Goal: Transaction & Acquisition: Purchase product/service

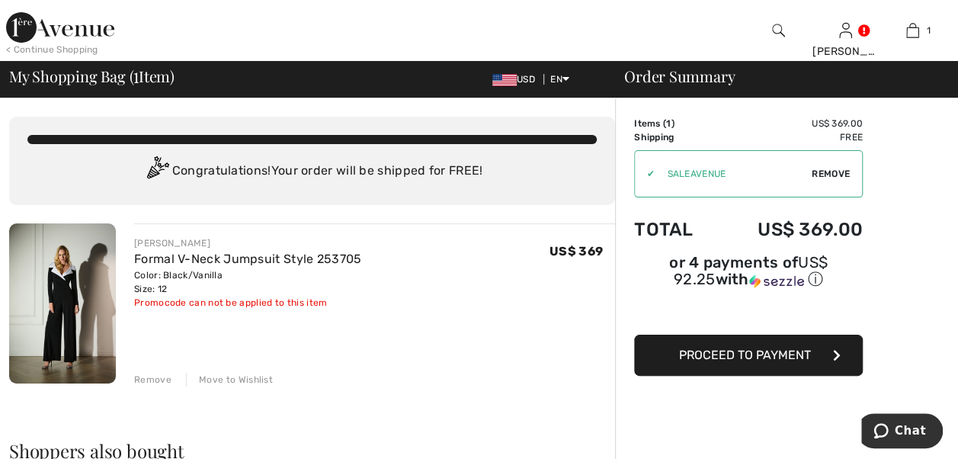
click at [785, 348] on span "Proceed to Payment" at bounding box center [745, 355] width 132 height 14
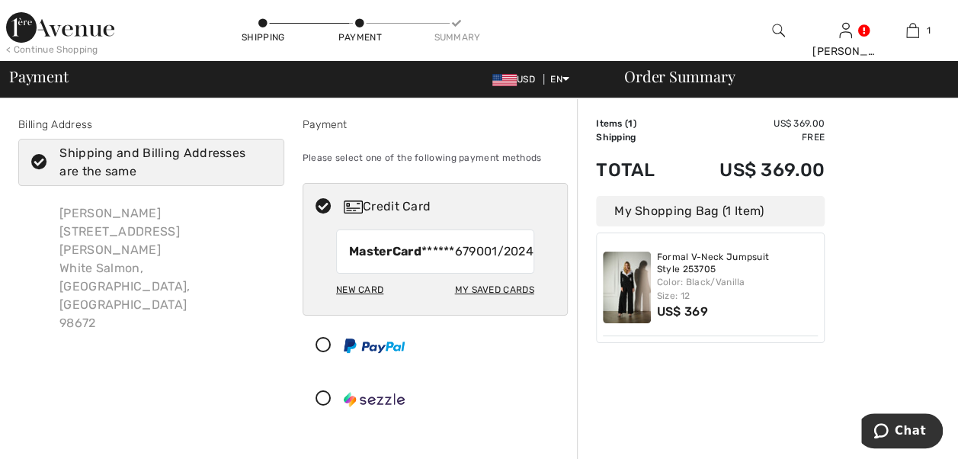
click at [486, 303] on div "My Saved Cards" at bounding box center [493, 290] width 79 height 26
radio input "true"
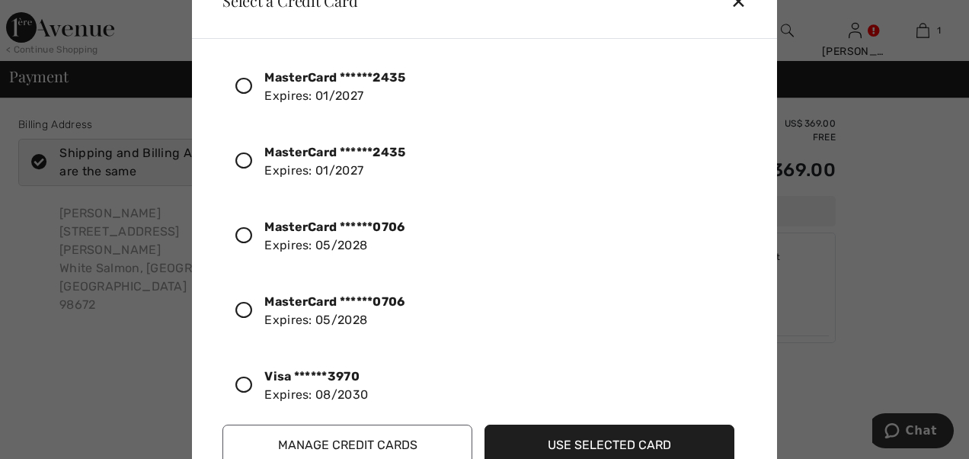
scroll to position [40, 0]
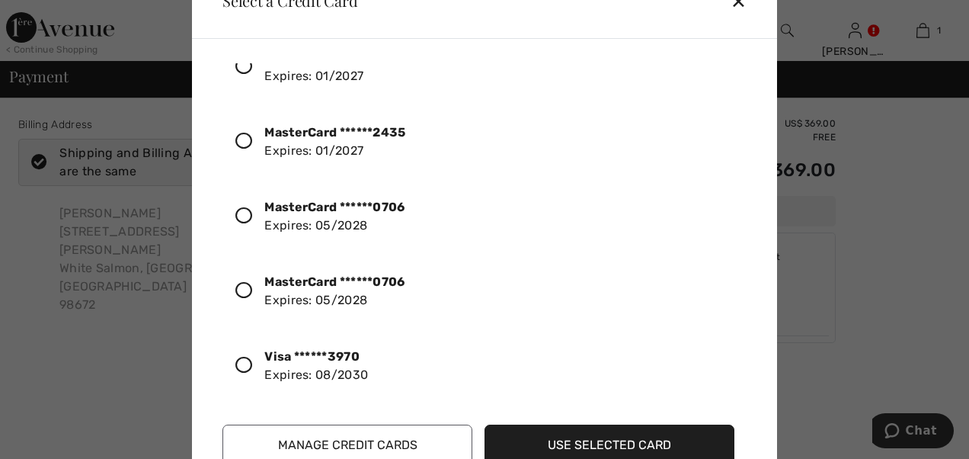
click at [246, 360] on icon at bounding box center [244, 365] width 17 height 17
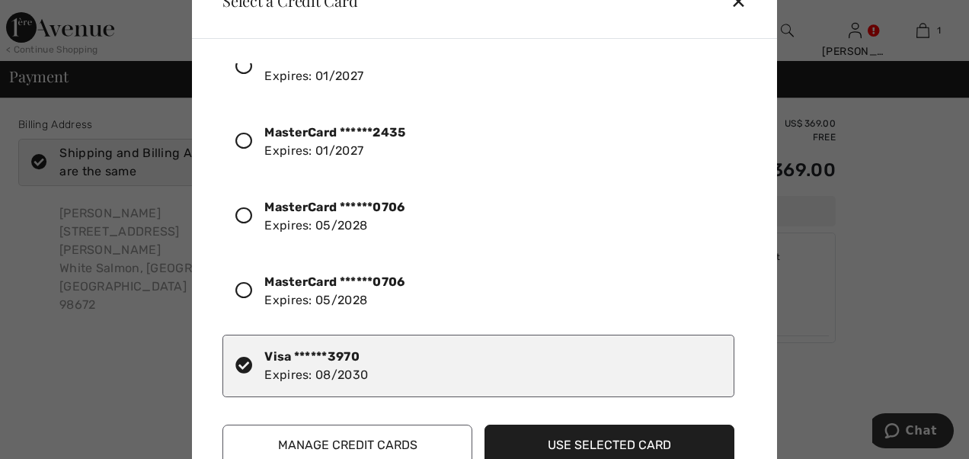
click at [620, 449] on button "Use Selected Card" at bounding box center [610, 445] width 250 height 41
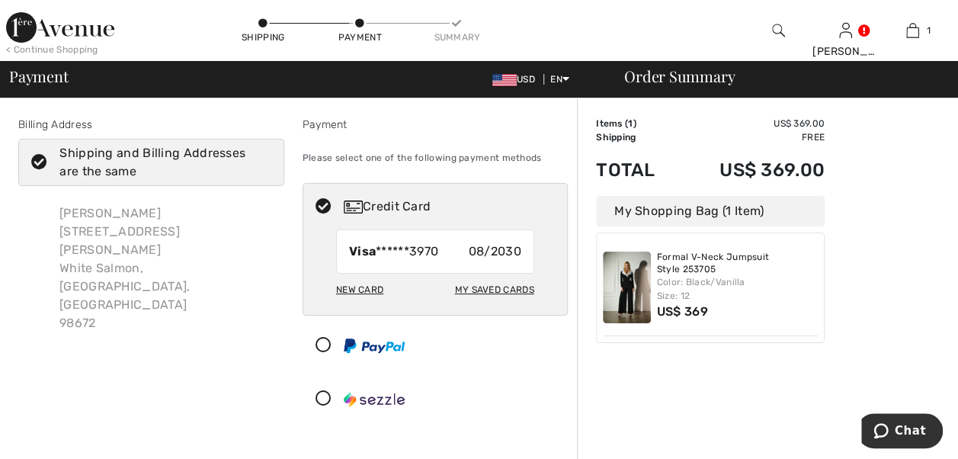
click at [42, 165] on icon at bounding box center [39, 163] width 40 height 16
click at [261, 165] on input "Shipping and Billing Addresses are the same" at bounding box center [266, 162] width 10 height 46
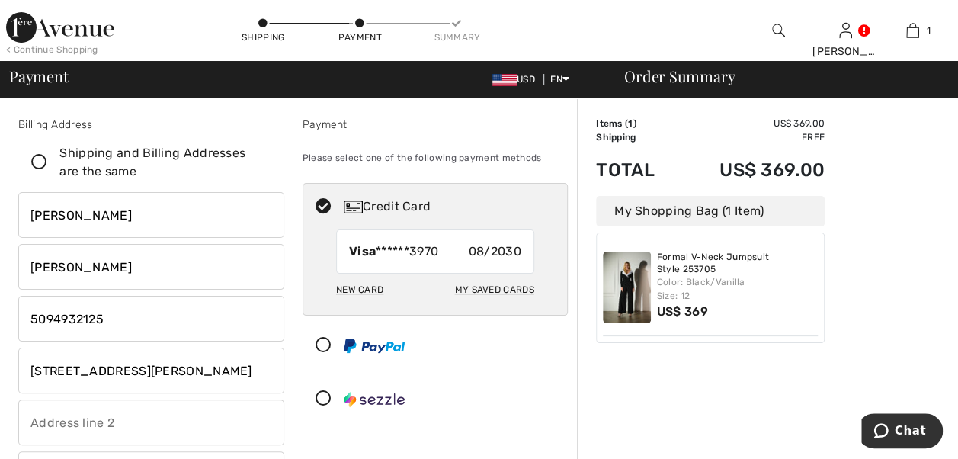
checkbox input "false"
click at [175, 370] on input "345 W Jewett Blvd" at bounding box center [151, 371] width 266 height 46
type input "3"
type input "PO Box 1157"
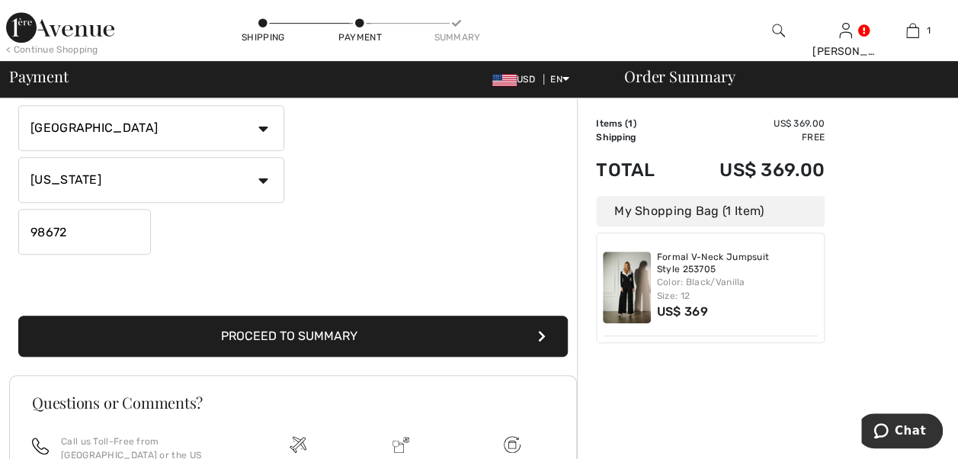
scroll to position [402, 0]
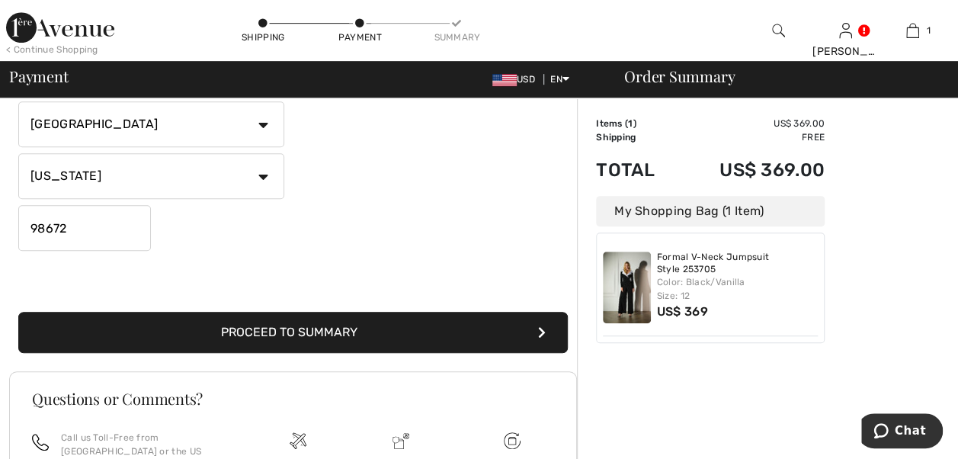
click at [289, 332] on button "Proceed to Summary" at bounding box center [293, 332] width 550 height 41
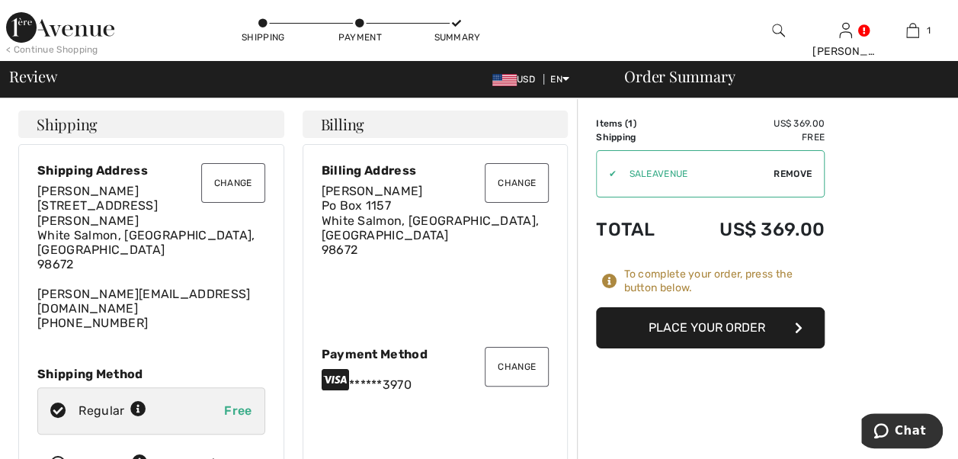
click at [735, 327] on button "Place Your Order" at bounding box center [710, 327] width 229 height 41
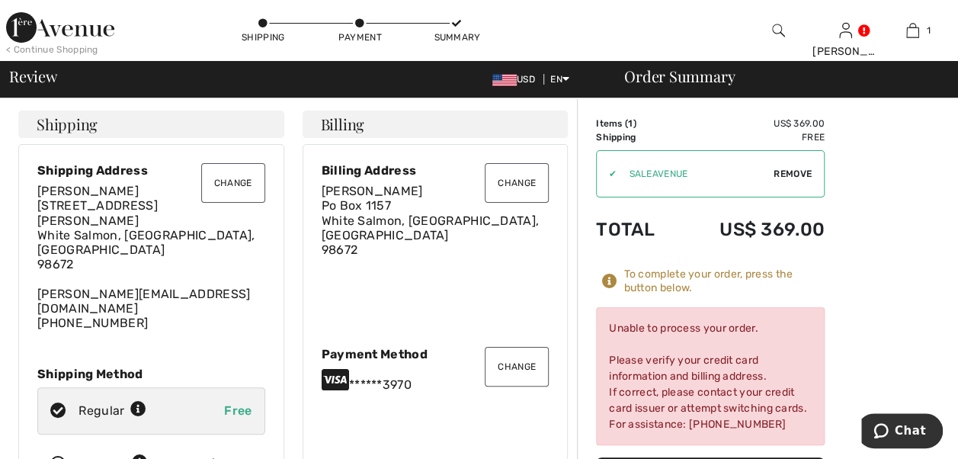
click at [236, 177] on button "Change" at bounding box center [233, 183] width 64 height 40
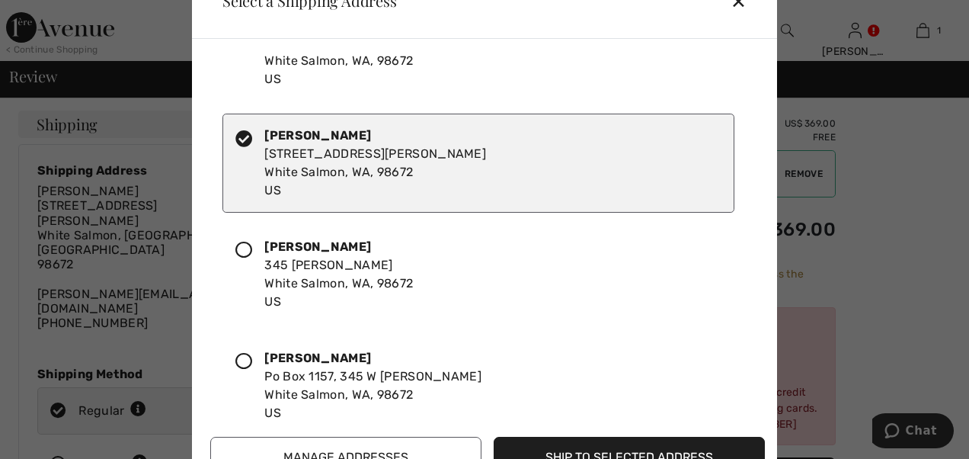
scroll to position [152, 0]
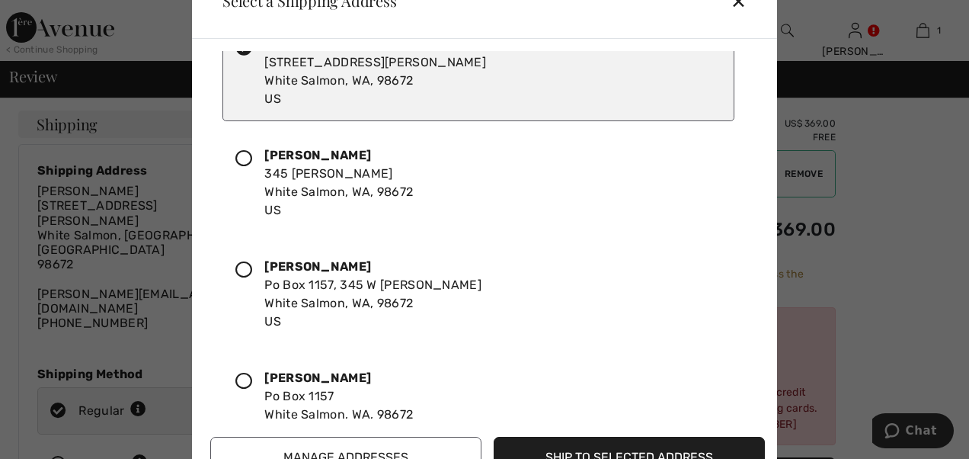
click at [244, 271] on icon at bounding box center [244, 269] width 17 height 17
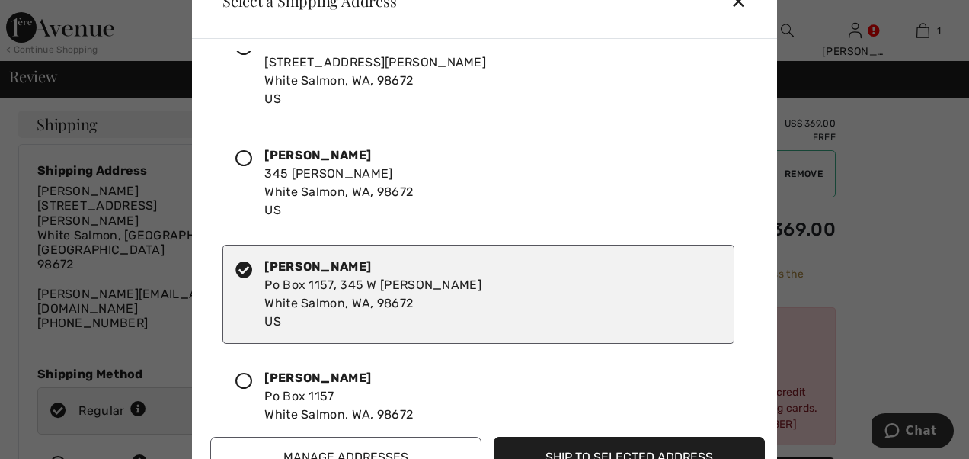
click at [239, 267] on icon at bounding box center [244, 269] width 17 height 17
click at [585, 446] on button "Ship to Selected Address" at bounding box center [629, 457] width 271 height 41
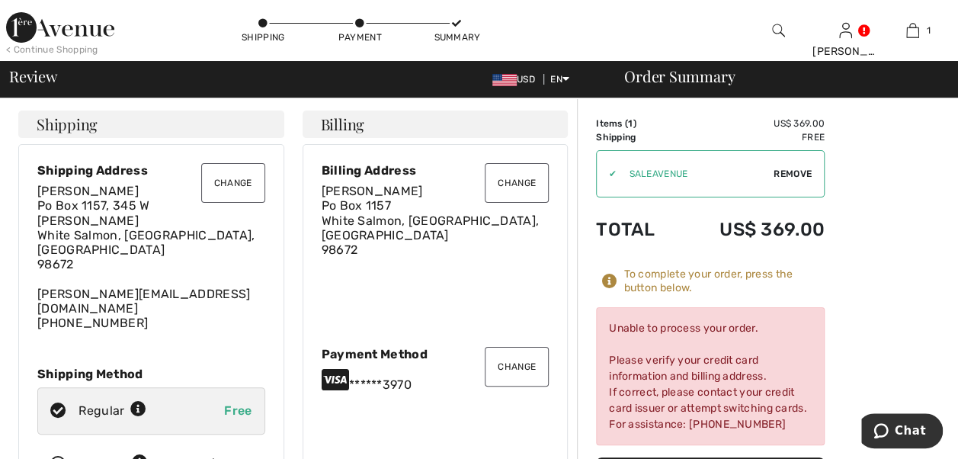
click at [231, 179] on button "Change" at bounding box center [233, 183] width 64 height 40
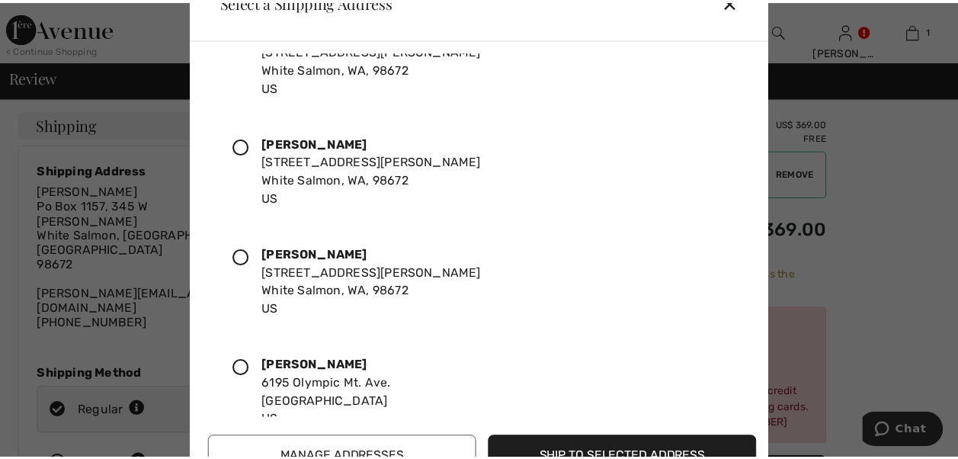
scroll to position [1296, 0]
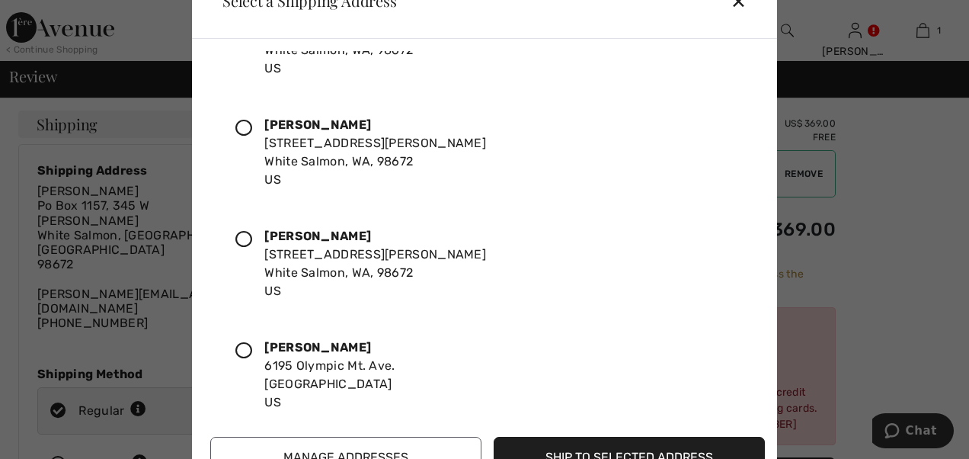
click at [241, 120] on icon at bounding box center [244, 128] width 17 height 17
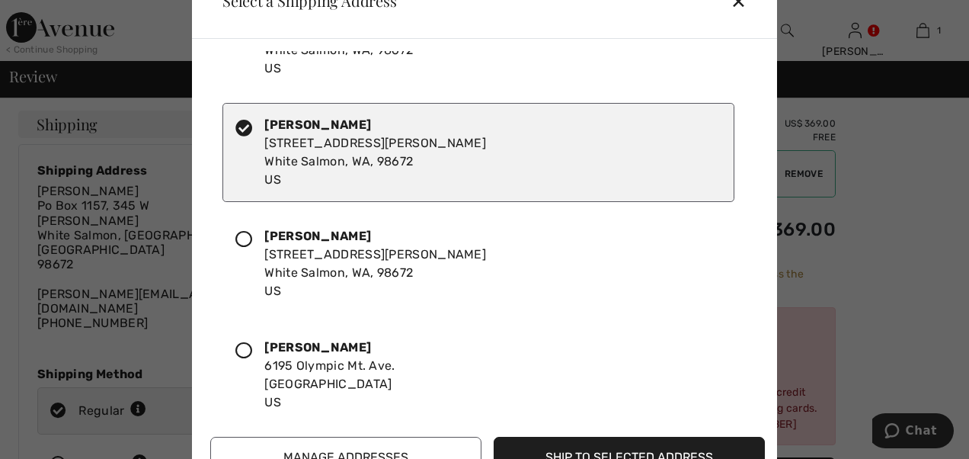
click at [603, 450] on button "Ship to Selected Address" at bounding box center [629, 457] width 271 height 41
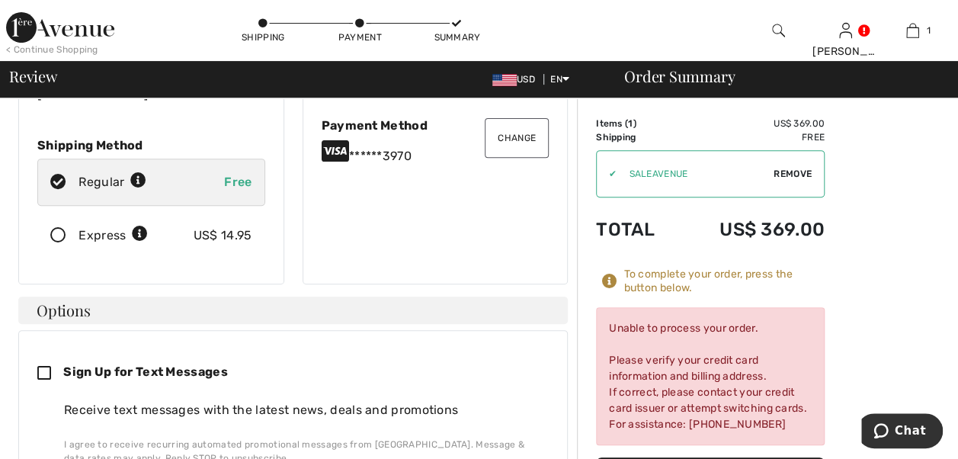
scroll to position [0, 0]
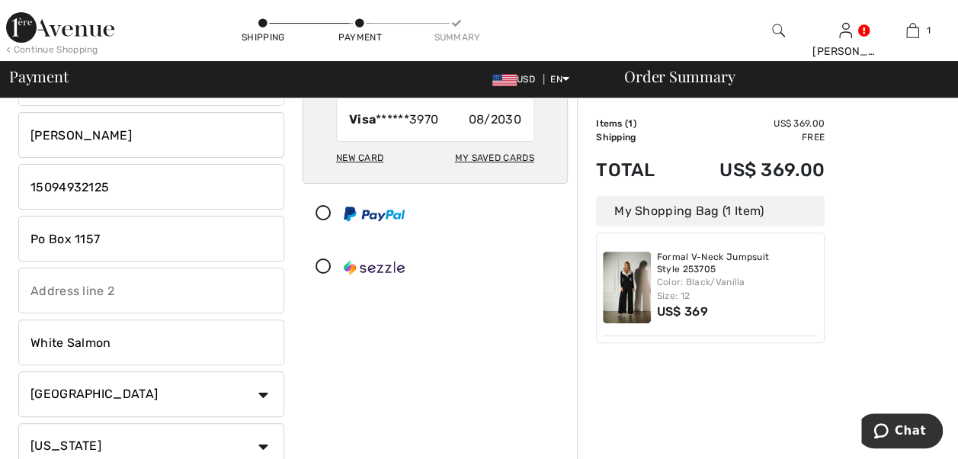
scroll to position [152, 0]
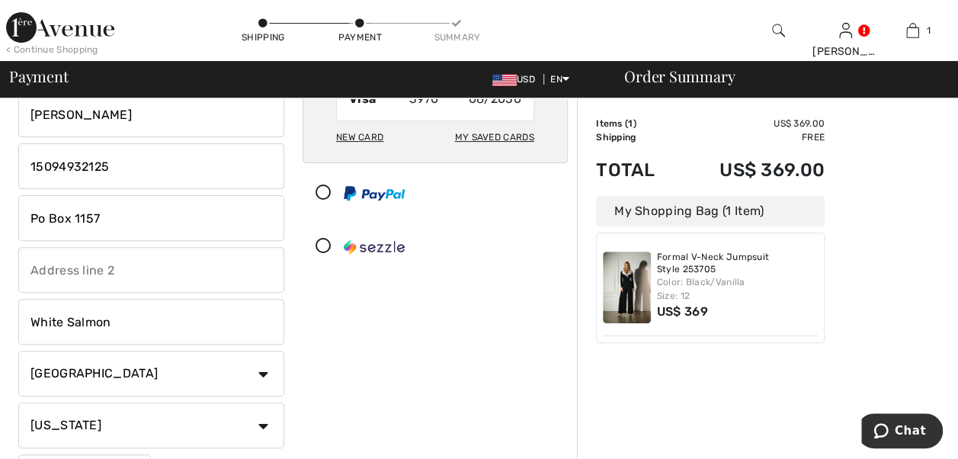
click at [120, 271] on input "text" at bounding box center [151, 270] width 266 height 46
type input "[STREET_ADDRESS][PERSON_NAME]"
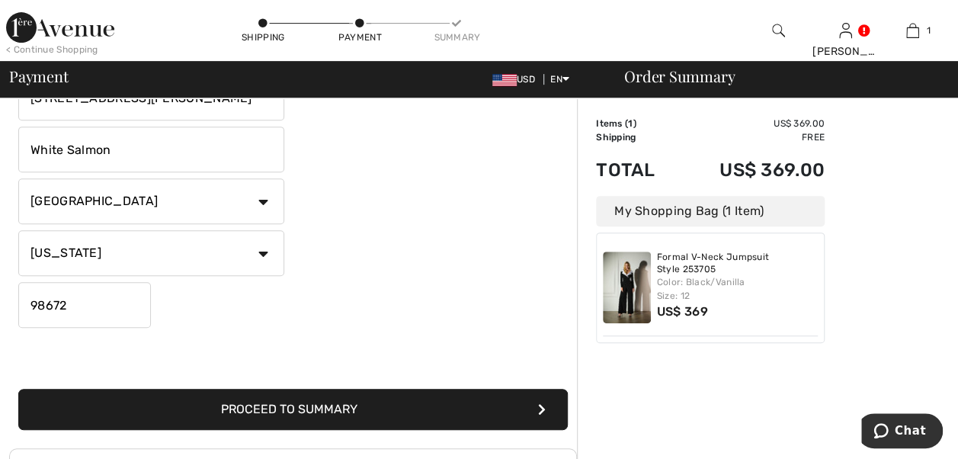
scroll to position [381, 0]
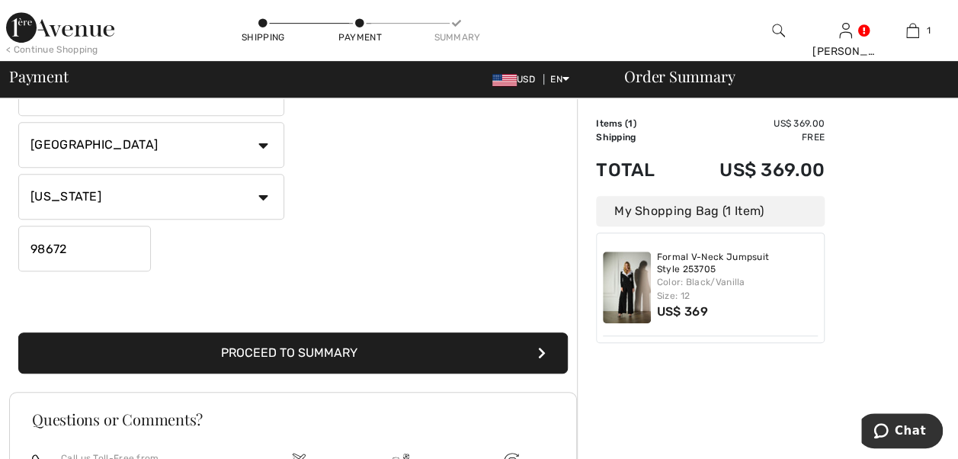
click at [328, 354] on button "Proceed to Summary" at bounding box center [293, 352] width 550 height 41
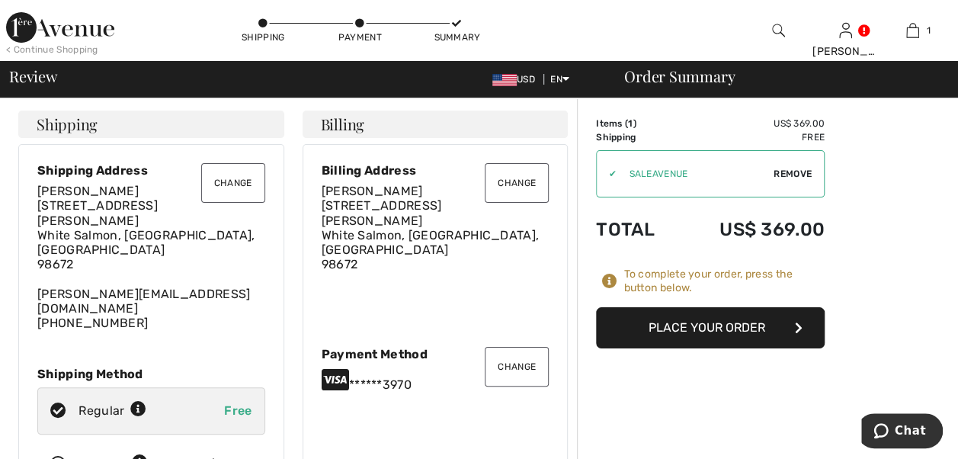
click at [508, 175] on button "Change" at bounding box center [517, 183] width 64 height 40
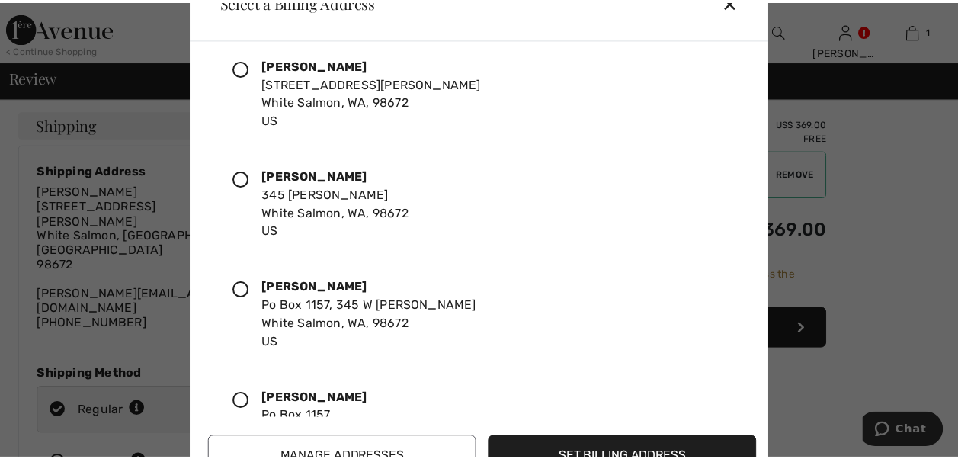
scroll to position [152, 0]
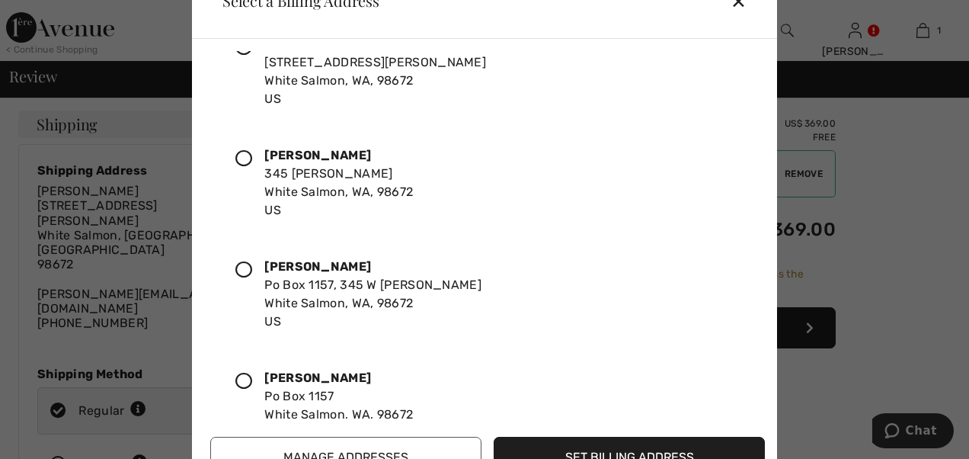
click at [242, 266] on icon at bounding box center [244, 269] width 17 height 17
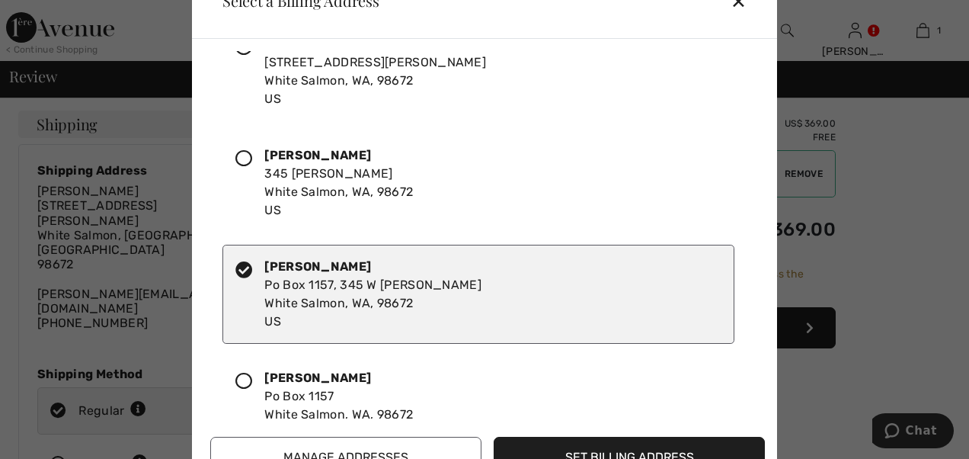
click at [577, 448] on button "Set Billing Address" at bounding box center [629, 457] width 271 height 41
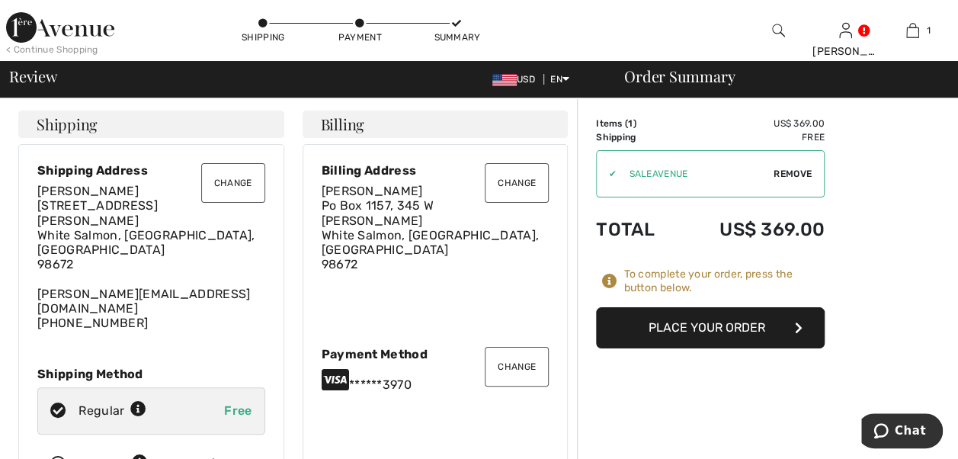
click at [738, 326] on button "Place Your Order" at bounding box center [710, 327] width 229 height 41
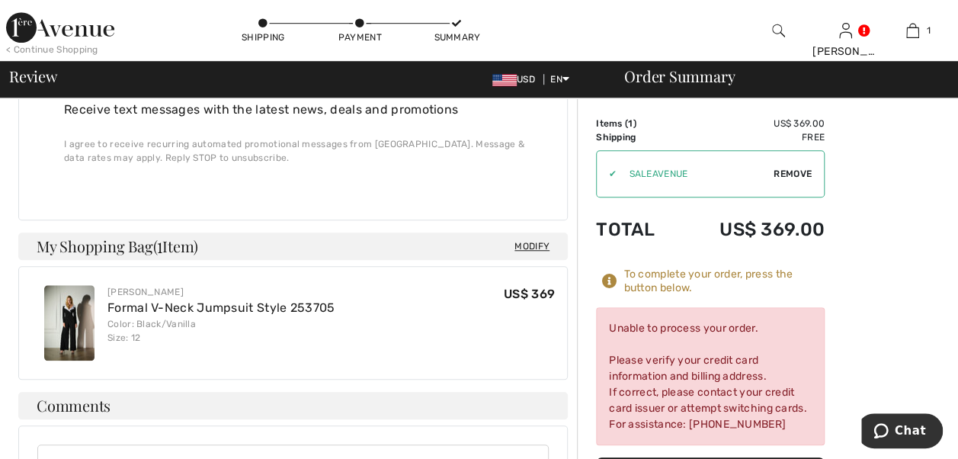
scroll to position [534, 0]
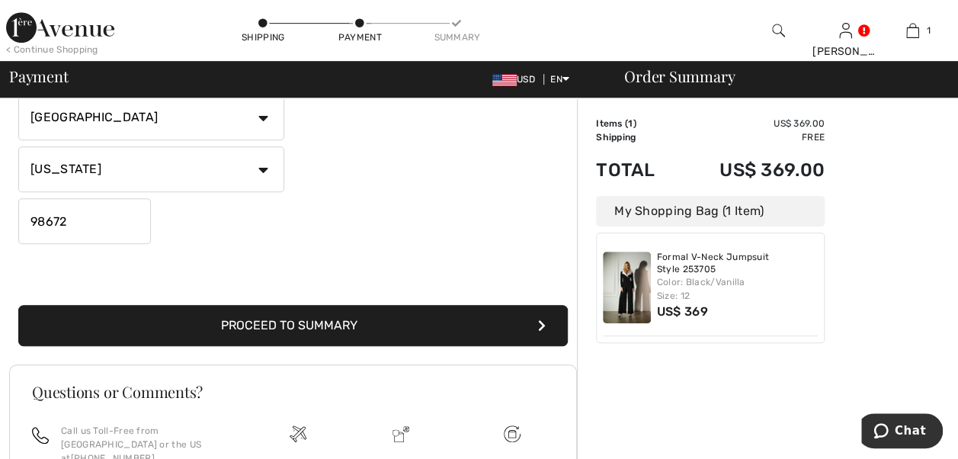
scroll to position [457, 0]
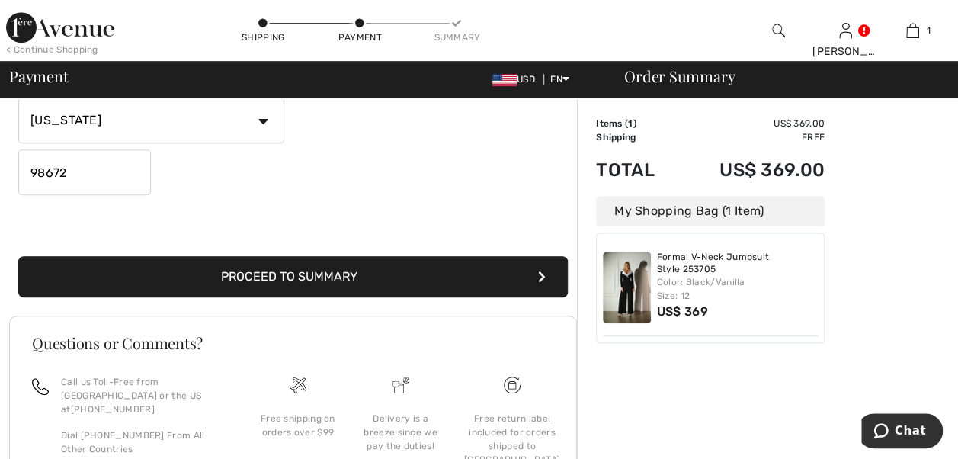
click at [336, 274] on button "Proceed to Summary" at bounding box center [293, 276] width 550 height 41
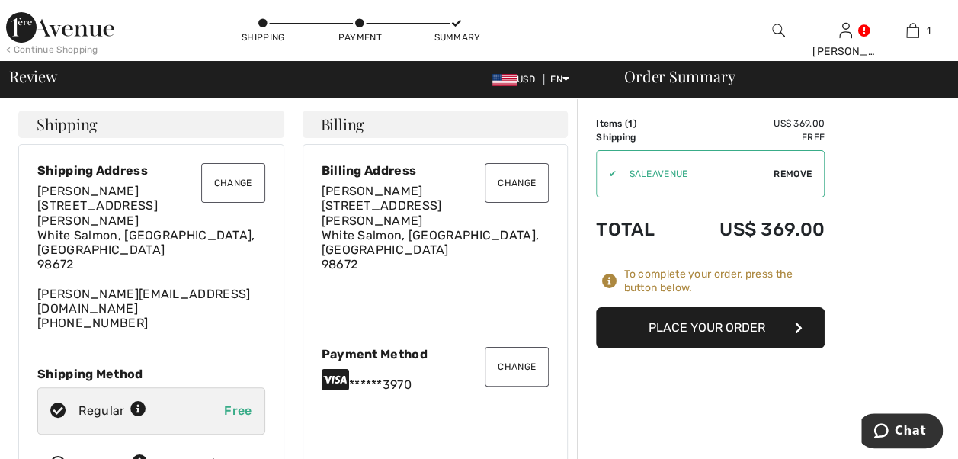
click at [662, 325] on button "Place Your Order" at bounding box center [710, 327] width 229 height 41
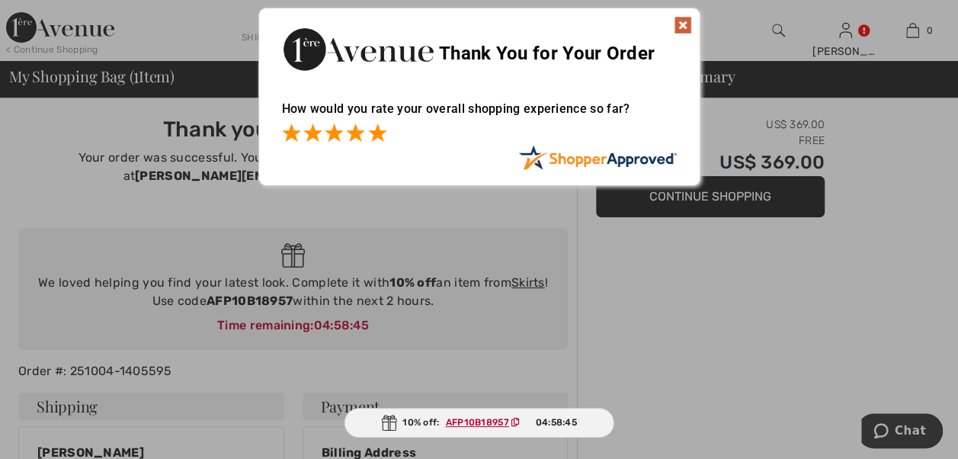
click at [378, 131] on span at bounding box center [377, 132] width 18 height 18
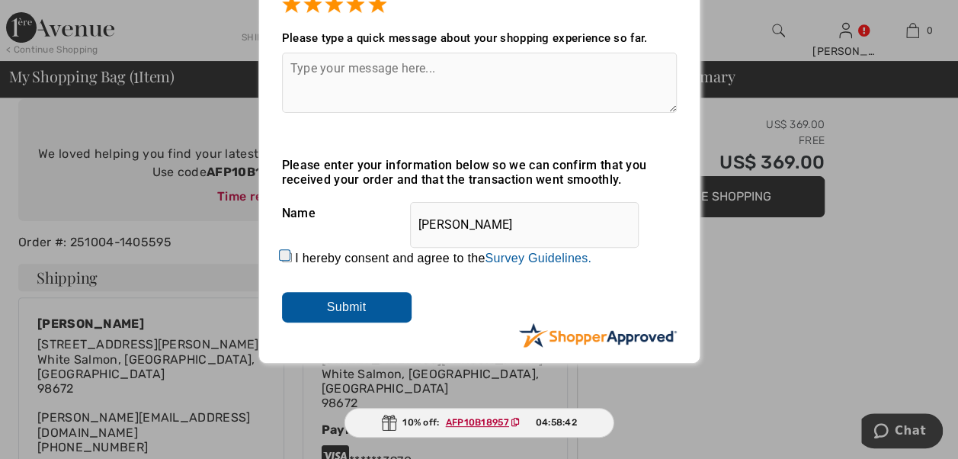
scroll to position [152, 0]
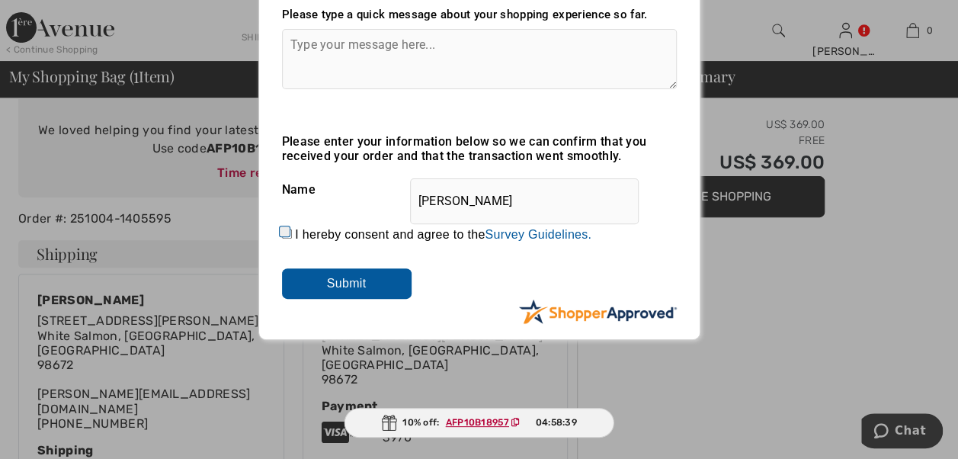
click at [346, 282] on input "Submit" at bounding box center [347, 283] width 130 height 30
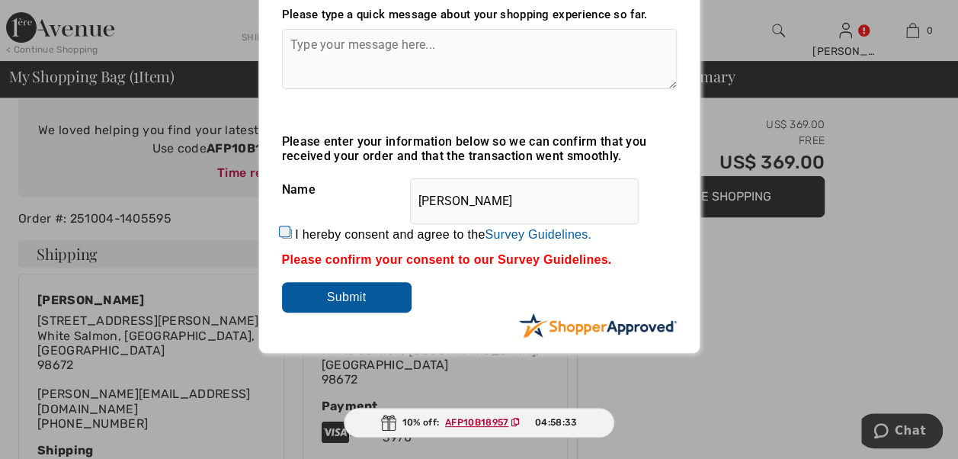
click at [285, 239] on input "I hereby consent and agree to the By submitting a review, you grant permission …" at bounding box center [287, 234] width 10 height 10
checkbox input "true"
click at [361, 308] on input "Submit" at bounding box center [347, 297] width 130 height 30
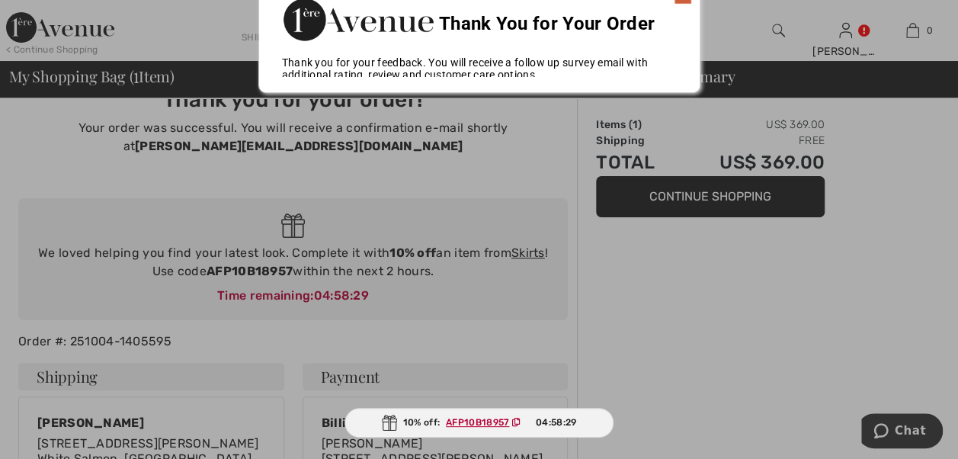
scroll to position [0, 0]
